Goal: Task Accomplishment & Management: Use online tool/utility

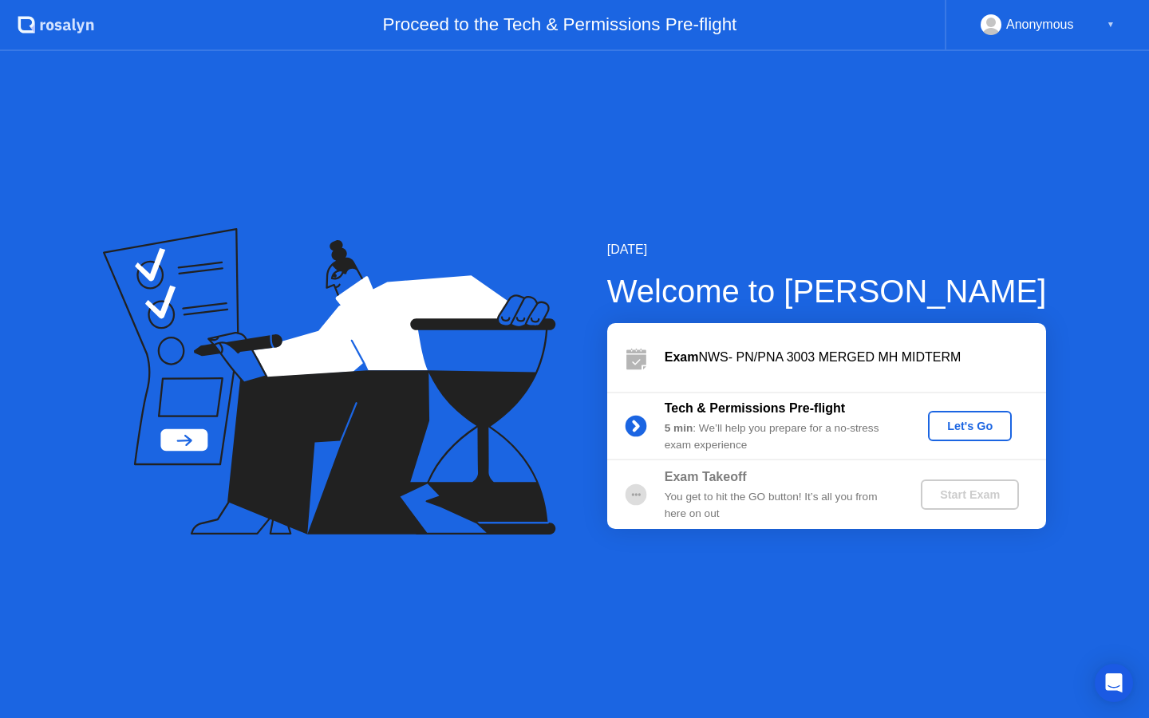
click at [908, 369] on div "Exam NWS- PN/PNA 3003 MERGED MH MIDTERM" at bounding box center [826, 357] width 439 height 69
click at [634, 497] on circle at bounding box center [636, 495] width 22 height 22
click at [975, 433] on div "Let's Go" at bounding box center [970, 426] width 71 height 13
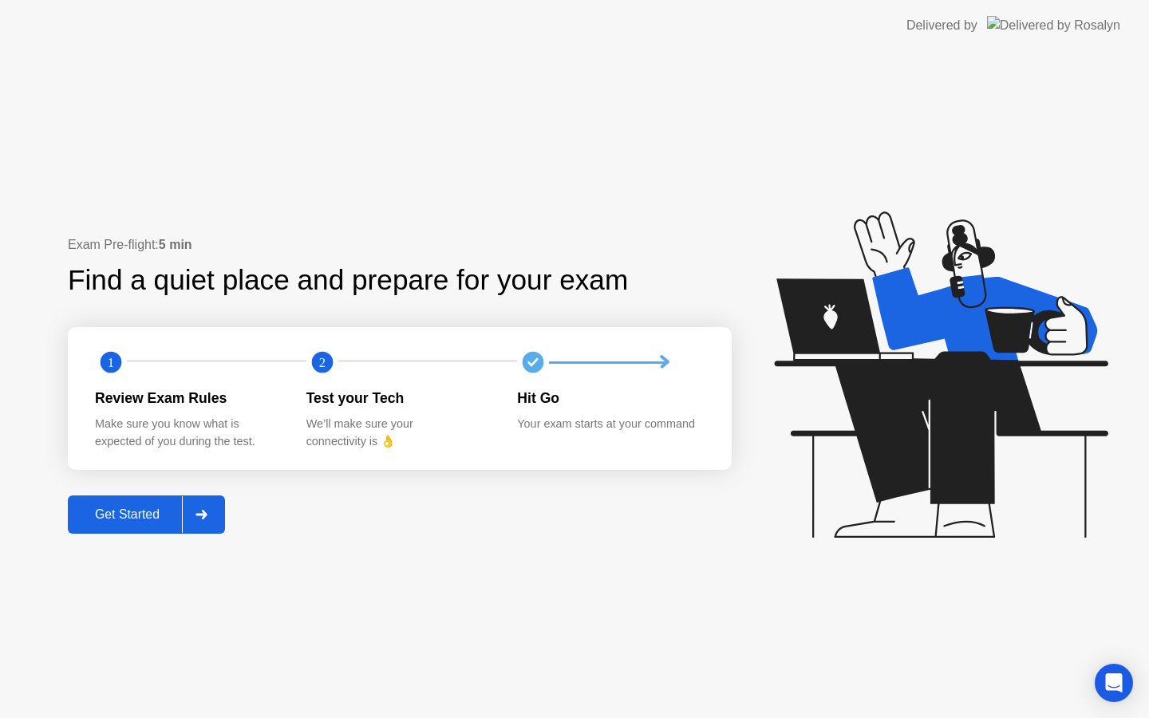
click at [117, 529] on button "Get Started" at bounding box center [146, 515] width 157 height 38
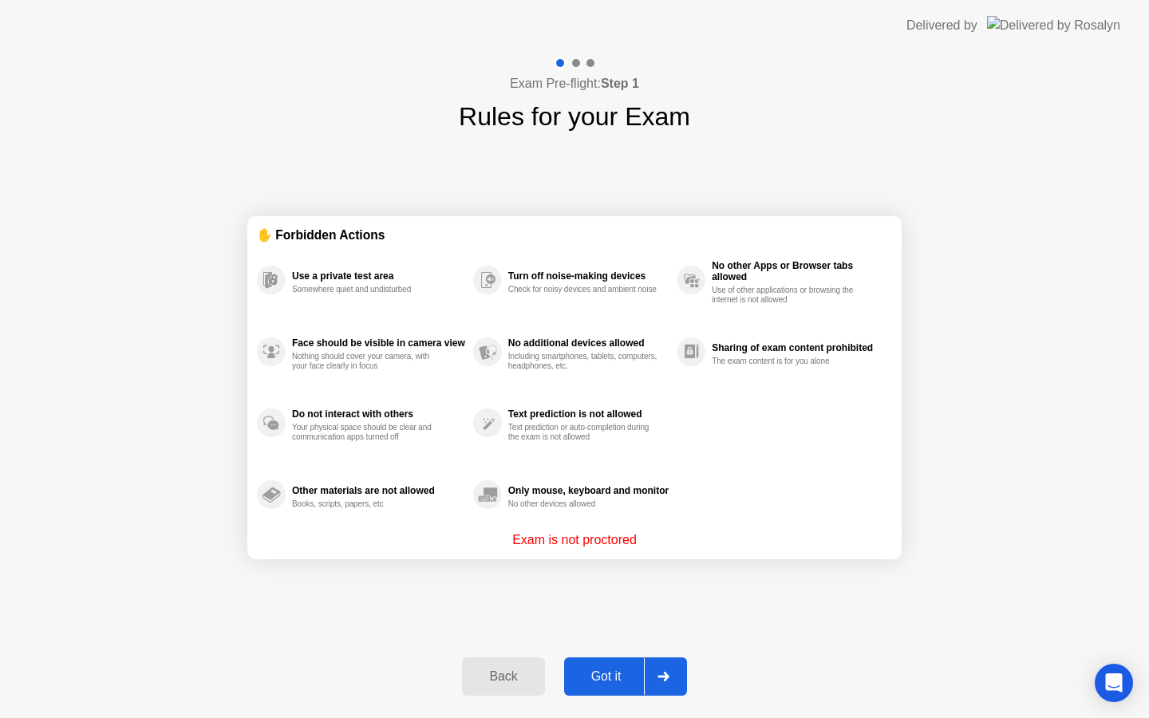
click at [599, 674] on div "Got it" at bounding box center [606, 677] width 75 height 14
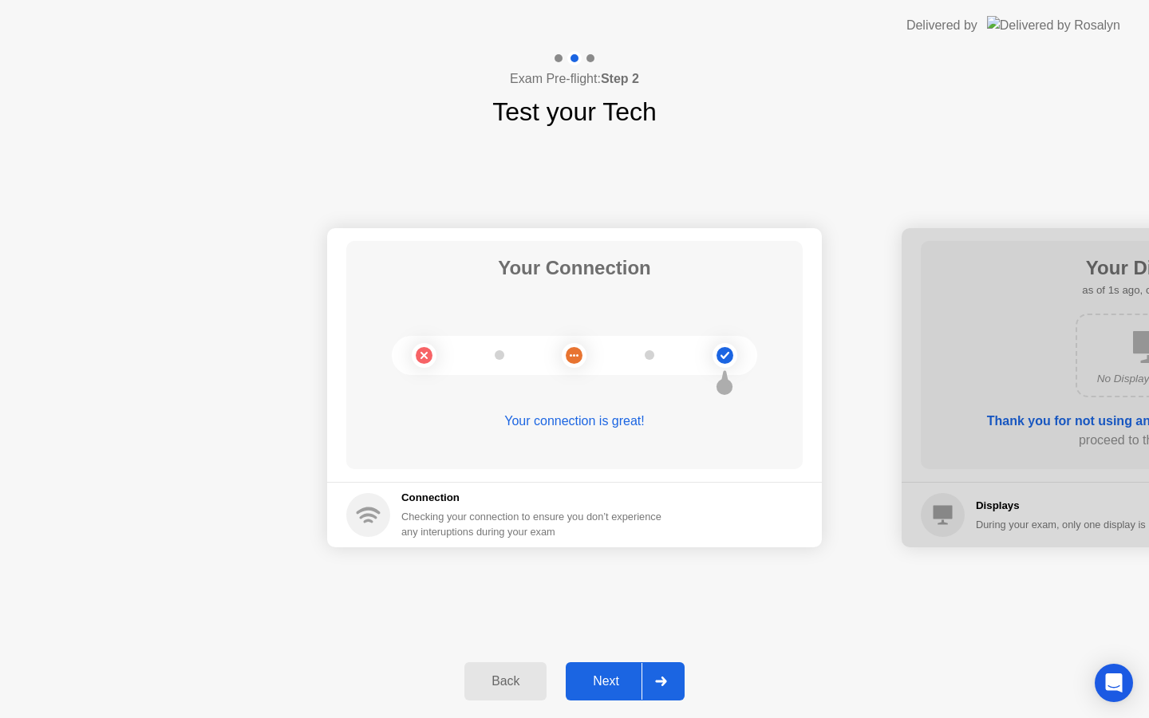
click at [605, 689] on div "Next" at bounding box center [606, 681] width 71 height 14
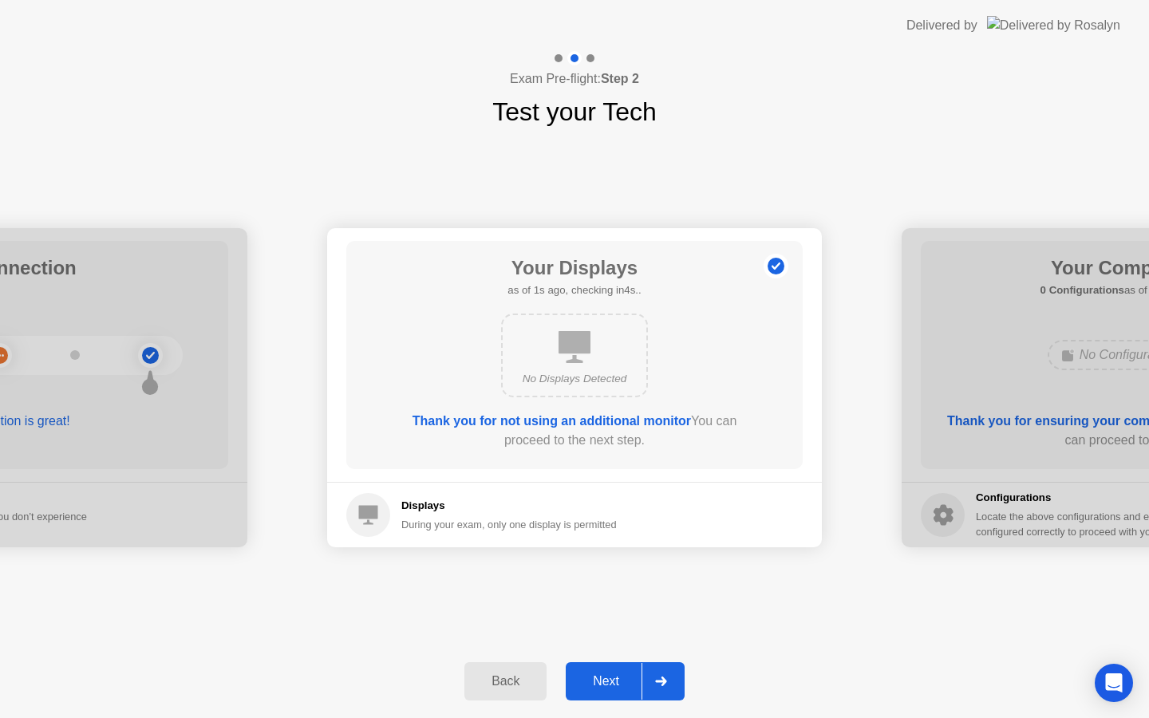
click at [605, 689] on div "Next" at bounding box center [606, 681] width 71 height 14
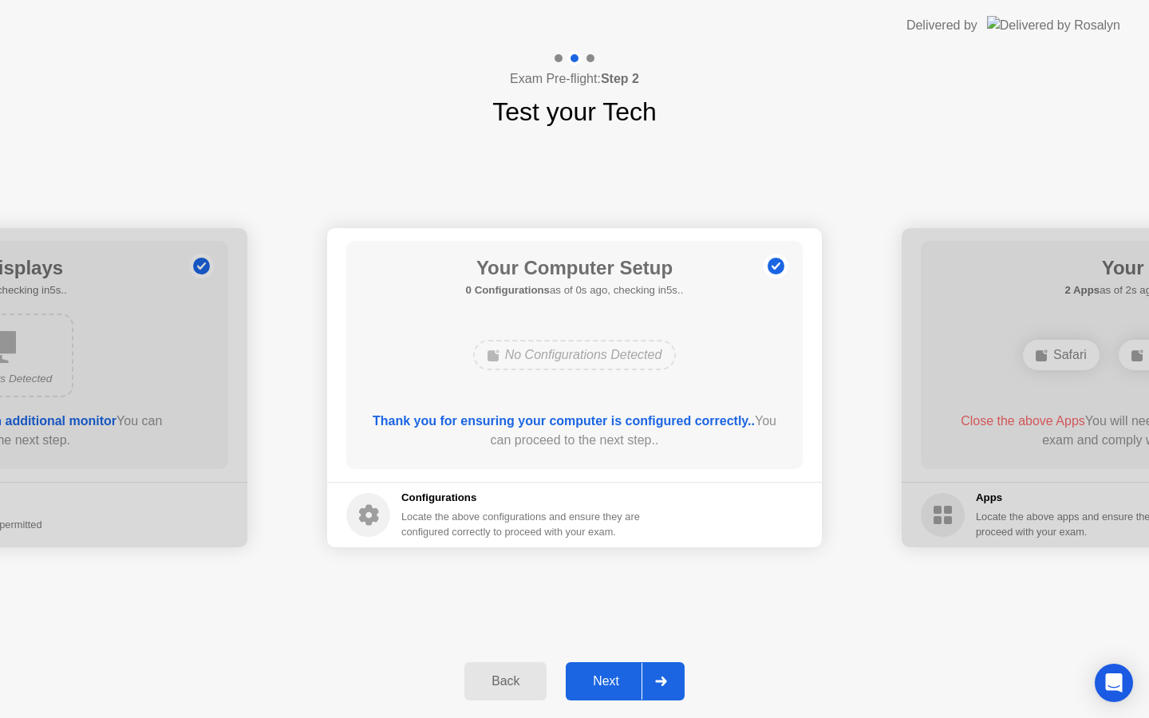
click at [605, 689] on div "Next" at bounding box center [606, 681] width 71 height 14
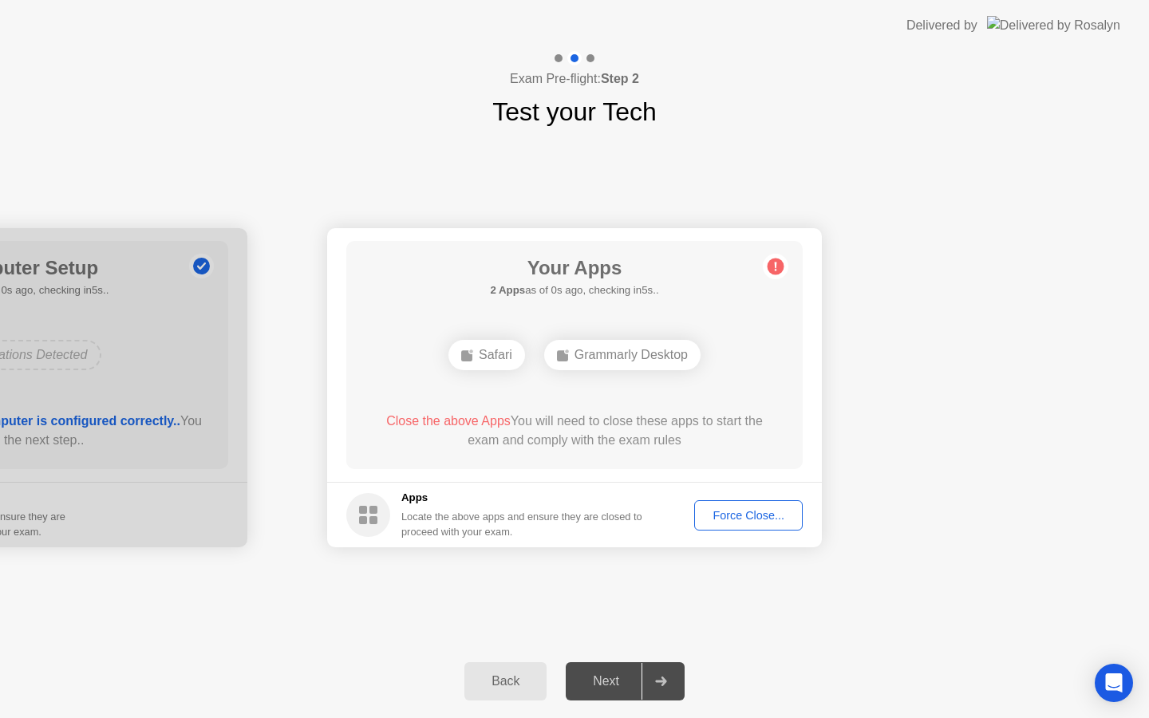
click at [605, 689] on div "Next" at bounding box center [606, 681] width 71 height 14
click at [614, 677] on div "Next" at bounding box center [606, 681] width 71 height 14
click at [665, 680] on icon at bounding box center [660, 682] width 11 height 10
click at [500, 358] on div "Safari" at bounding box center [487, 355] width 77 height 30
click at [626, 358] on div "Grammarly Desktop" at bounding box center [622, 355] width 156 height 30
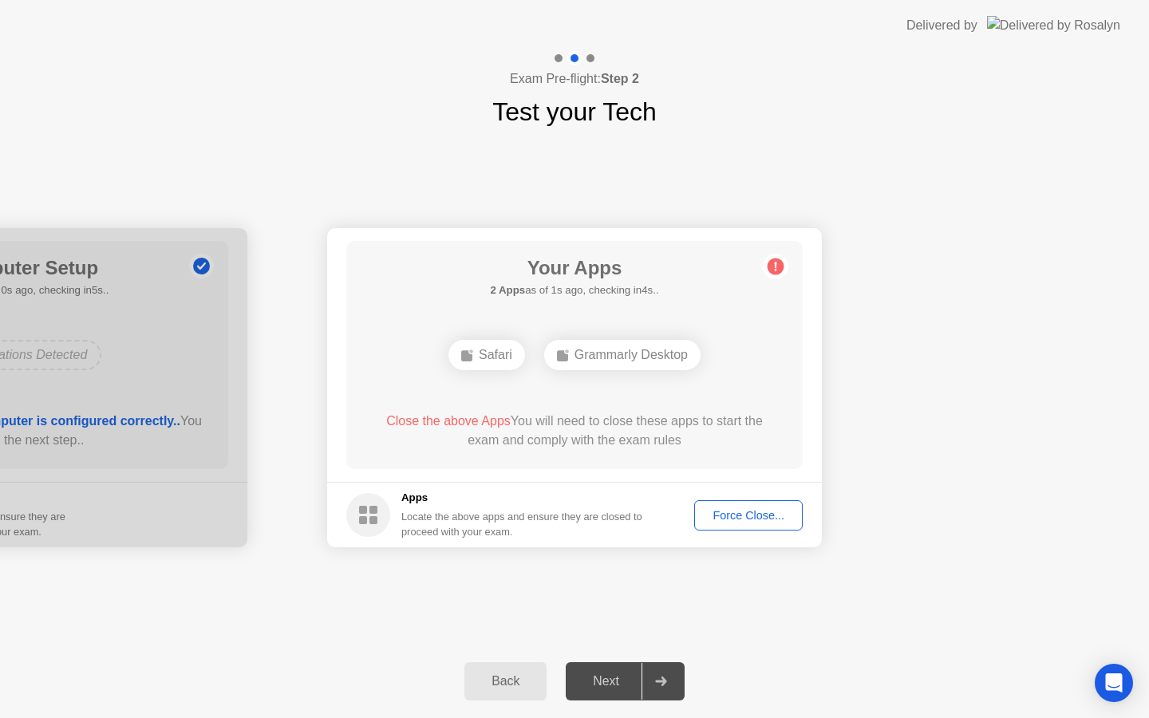
click at [429, 422] on span "Close the above Apps" at bounding box center [448, 421] width 125 height 14
click at [620, 689] on div "Next" at bounding box center [606, 681] width 71 height 14
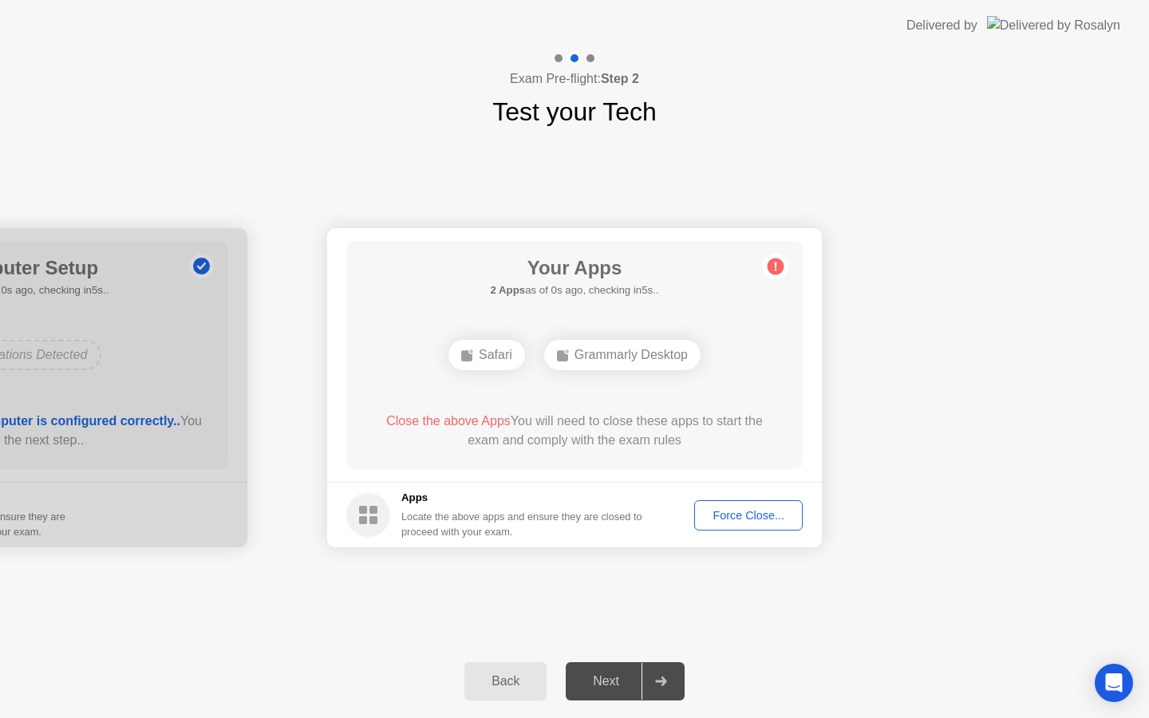
click at [620, 689] on div "Next" at bounding box center [606, 681] width 71 height 14
click at [658, 688] on div at bounding box center [661, 681] width 38 height 37
click at [653, 688] on div at bounding box center [661, 681] width 38 height 37
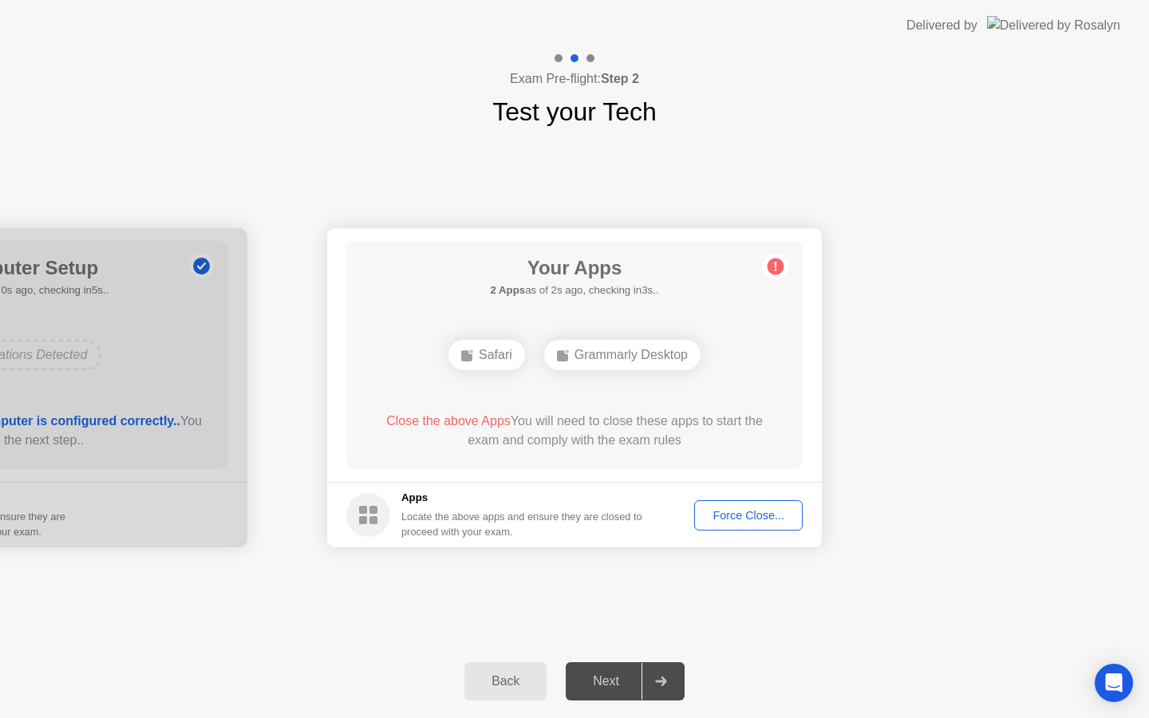
click at [653, 688] on div at bounding box center [661, 681] width 38 height 37
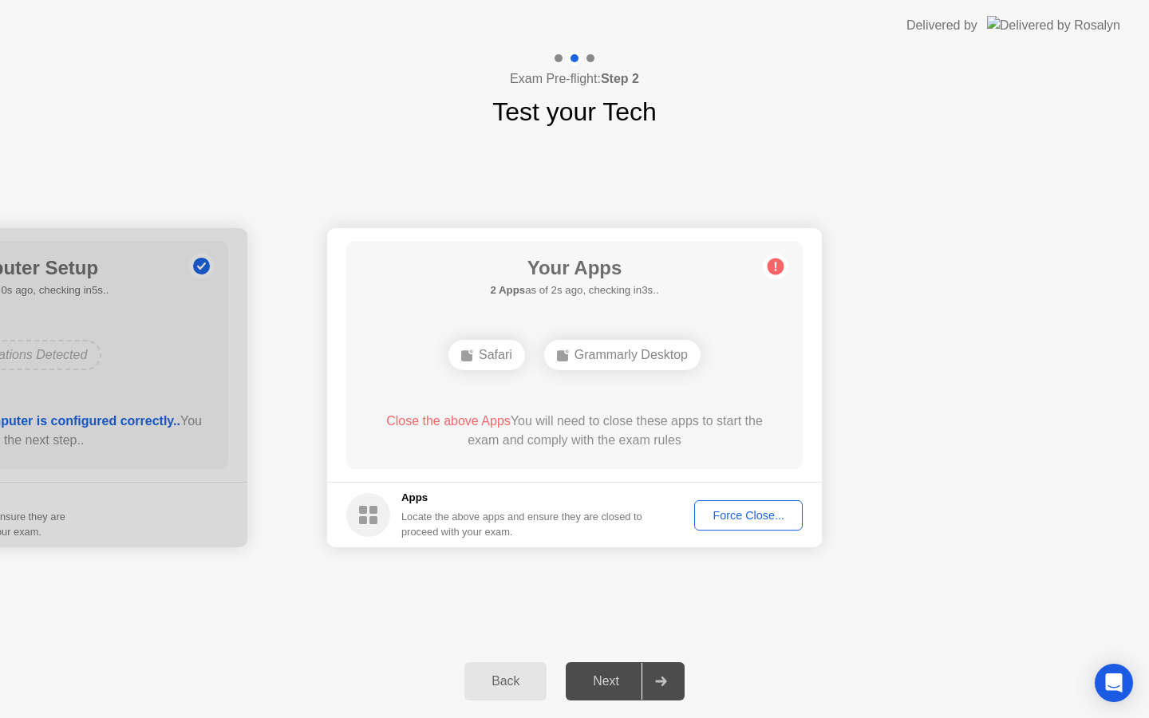
click at [653, 688] on div at bounding box center [661, 681] width 38 height 37
click at [754, 520] on div "Force Close..." at bounding box center [748, 515] width 97 height 13
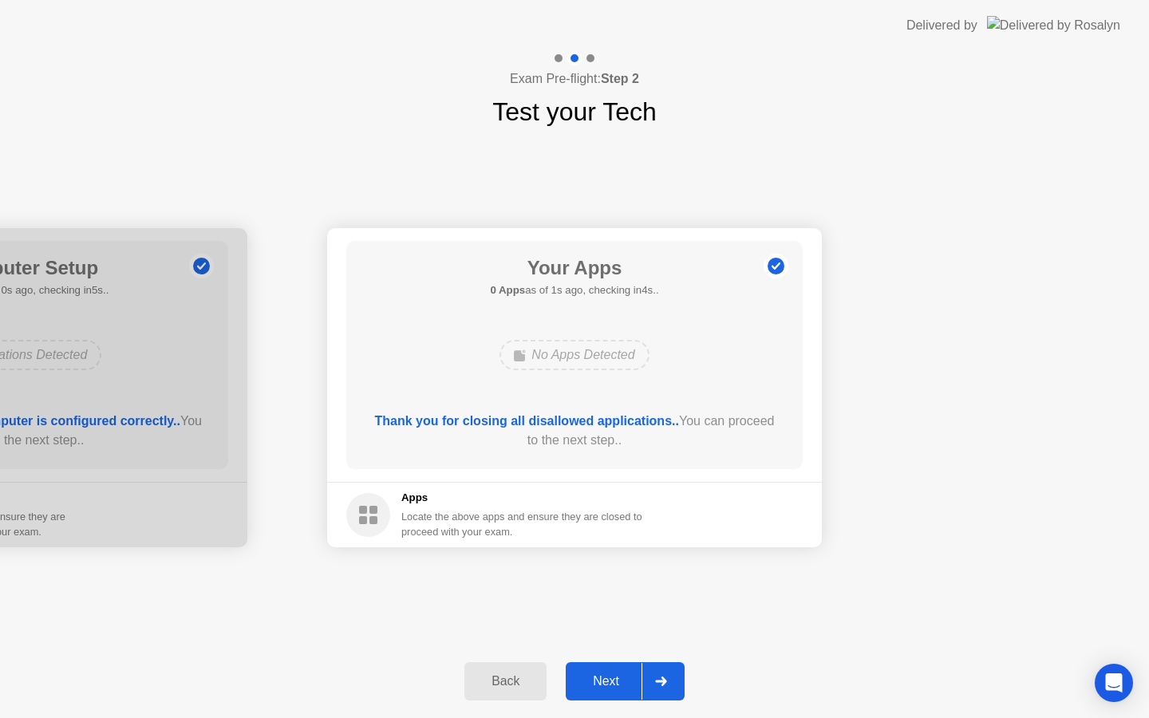
click at [607, 681] on div "Next" at bounding box center [606, 681] width 71 height 14
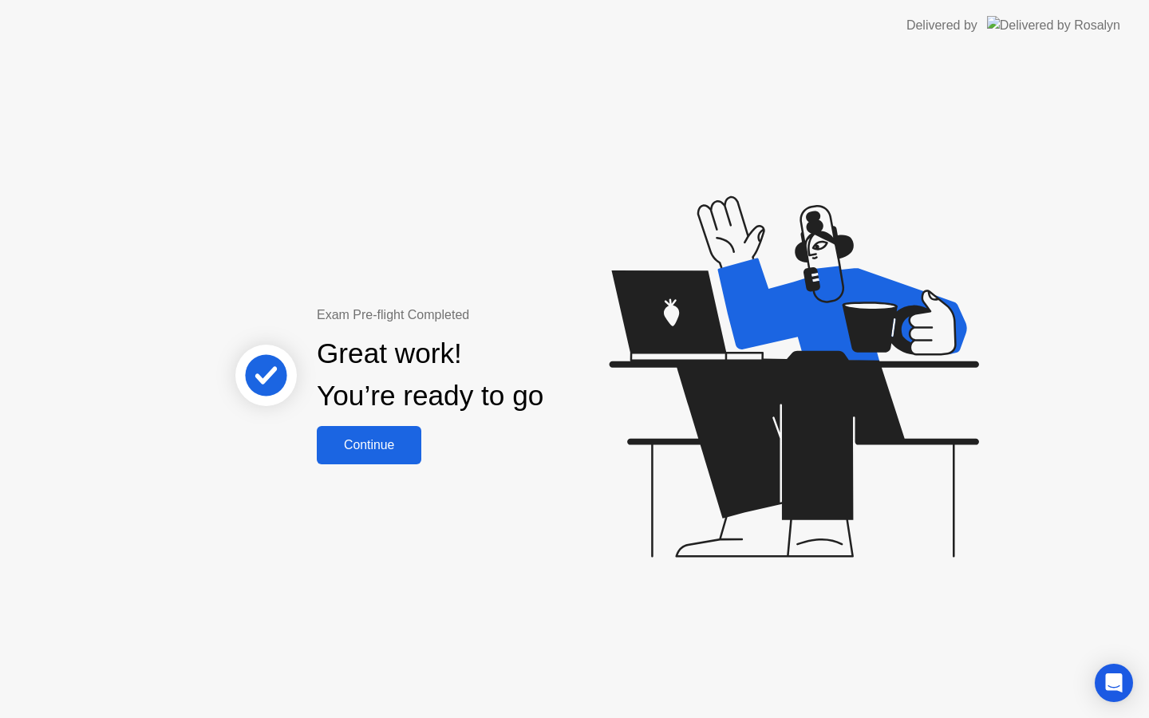
click at [397, 460] on button "Continue" at bounding box center [369, 445] width 105 height 38
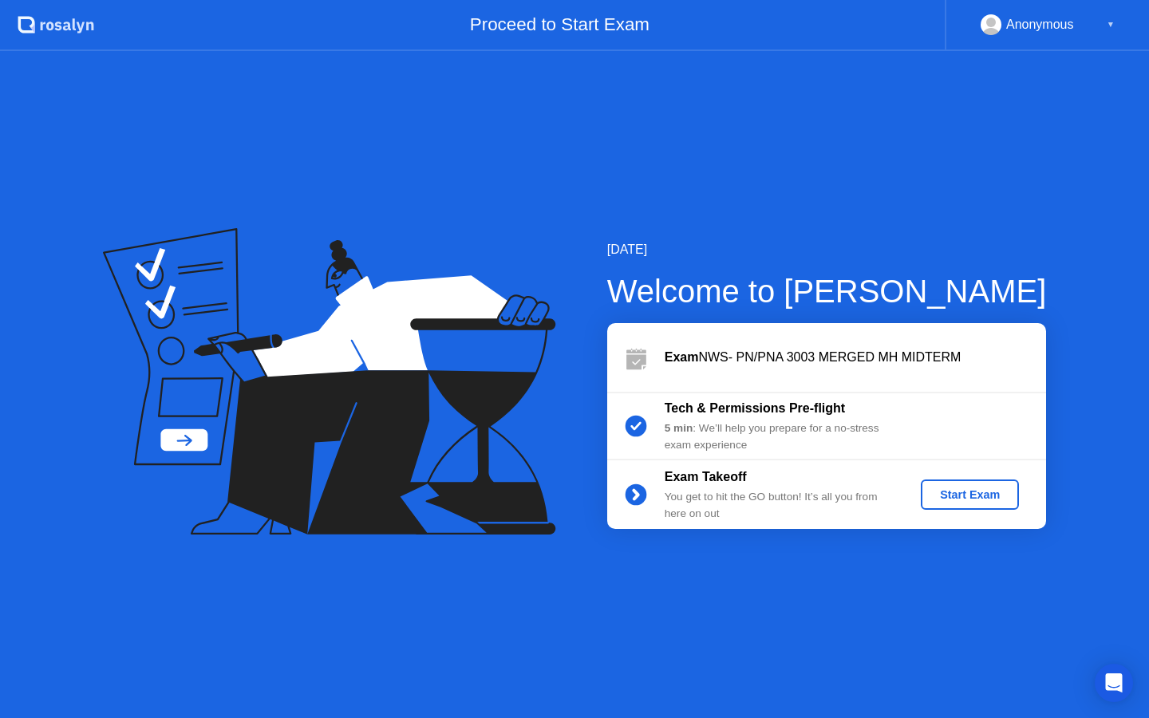
click at [999, 495] on div "Start Exam" at bounding box center [969, 494] width 85 height 13
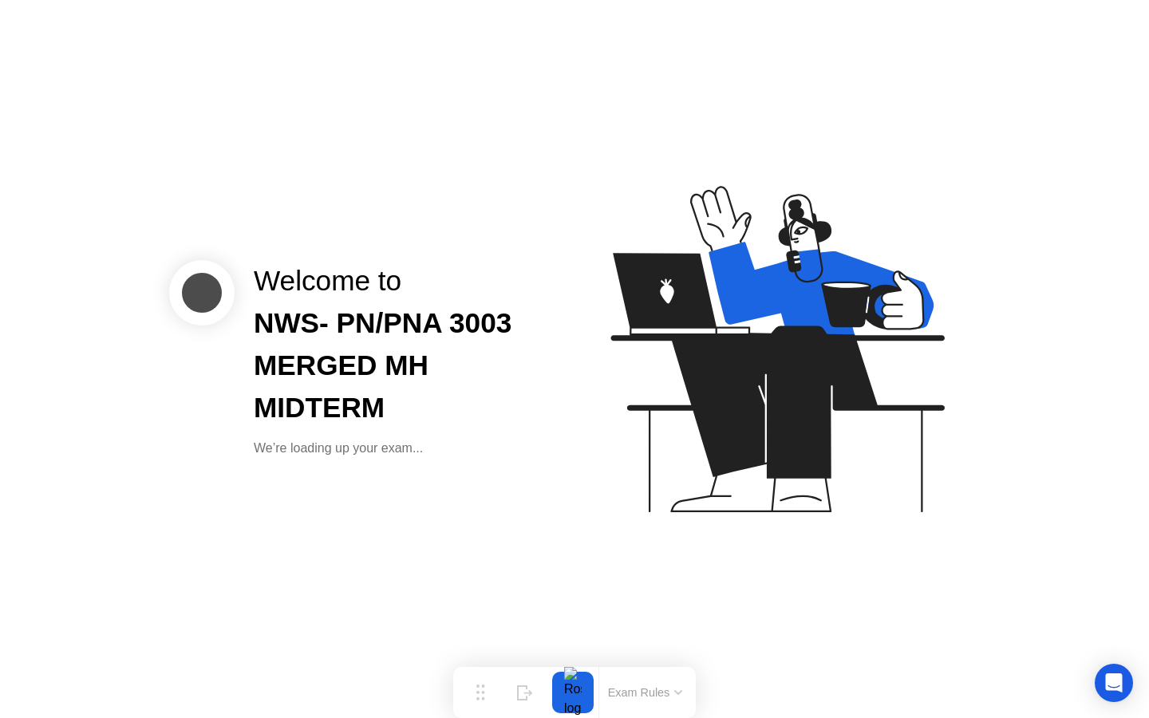
click at [942, 480] on icon at bounding box center [774, 356] width 412 height 409
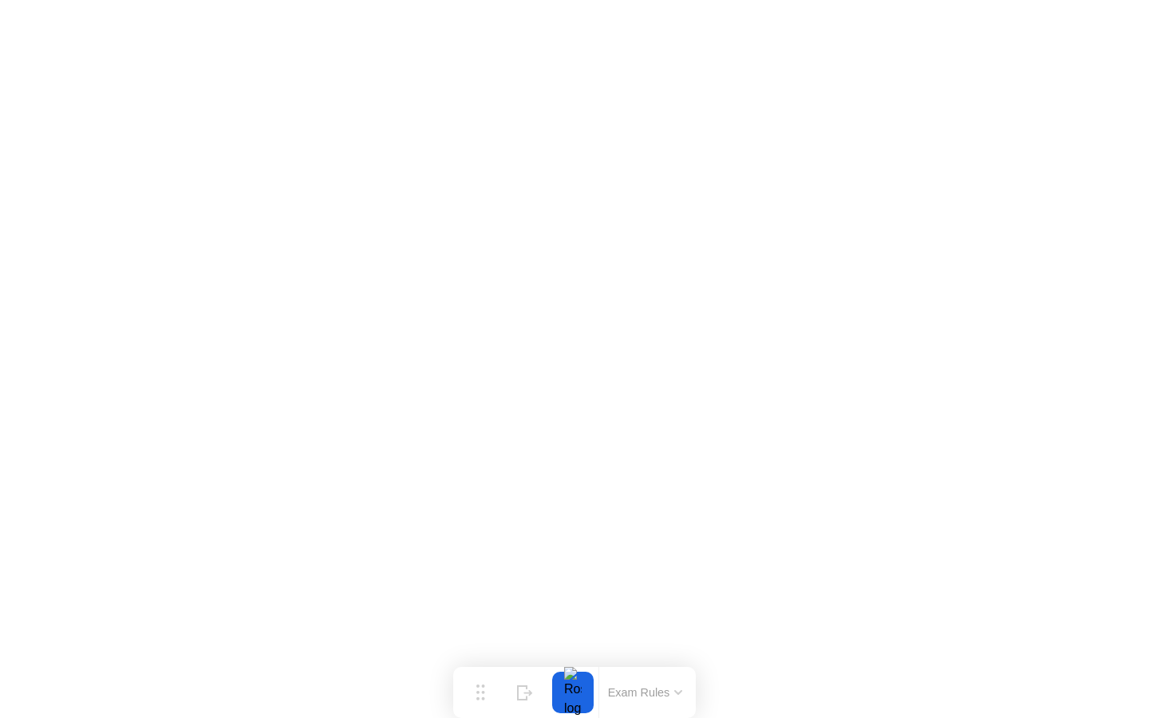
click at [664, 686] on button "Exam Rules" at bounding box center [645, 693] width 85 height 14
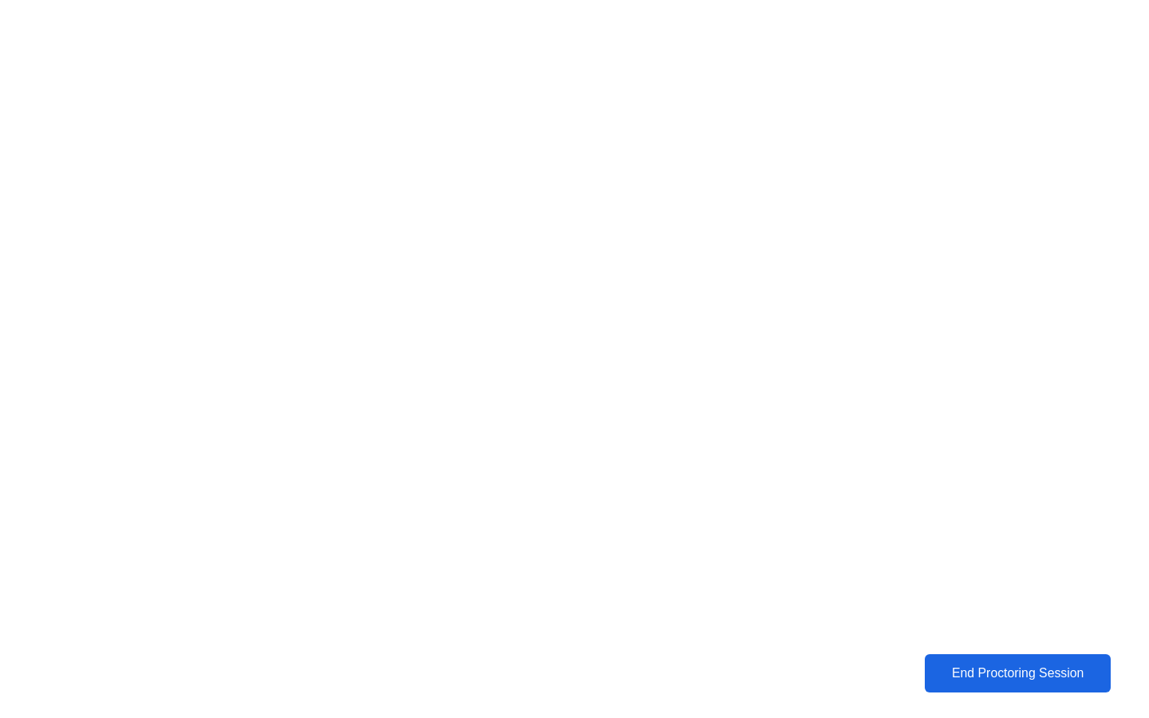
click at [989, 677] on div "End Proctoring Session" at bounding box center [1018, 673] width 176 height 14
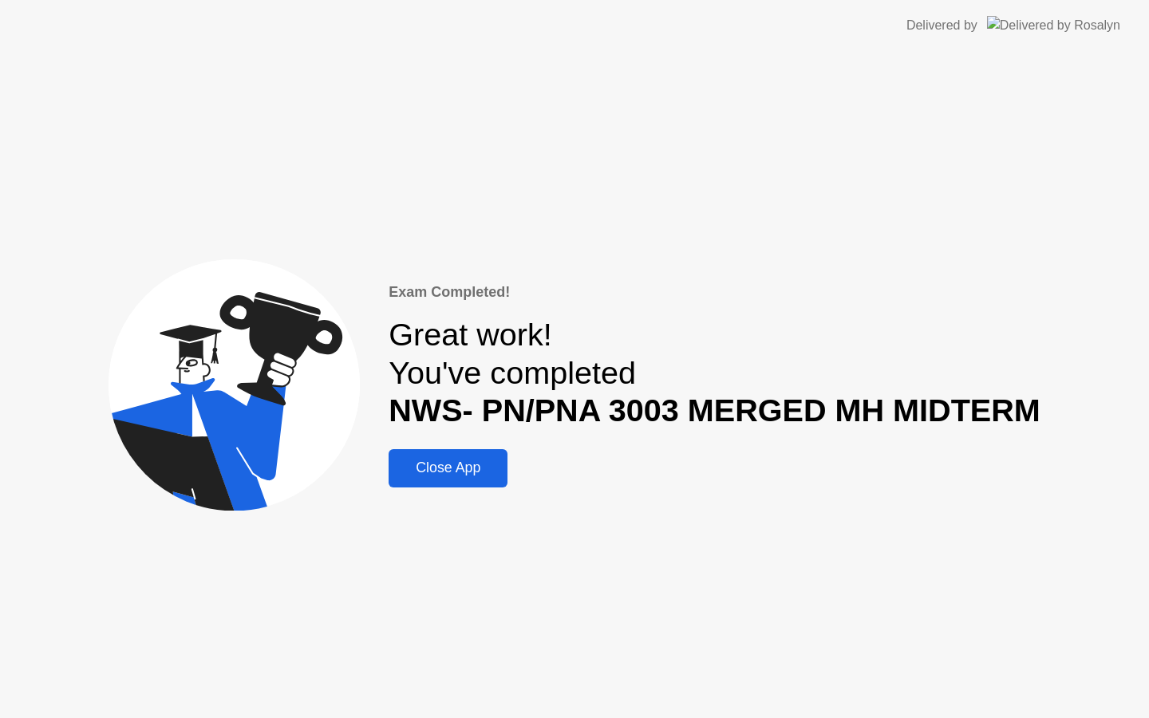
click at [481, 469] on div "Close App" at bounding box center [447, 468] width 109 height 17
